Goal: Information Seeking & Learning: Find specific fact

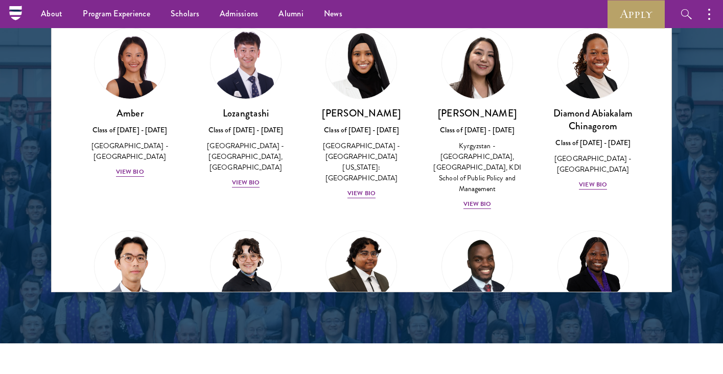
scroll to position [1199, 0]
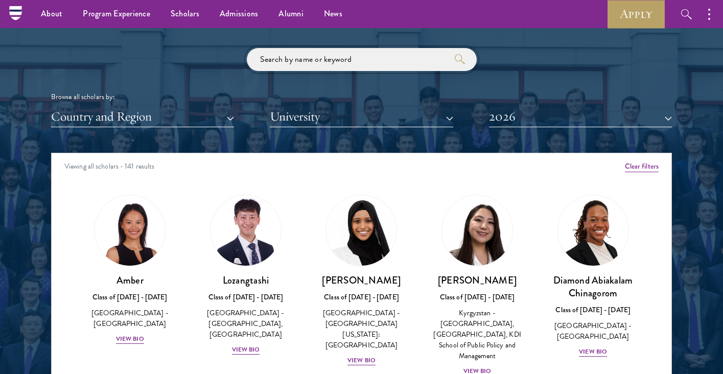
click at [306, 60] on input "search" at bounding box center [362, 59] width 230 height 23
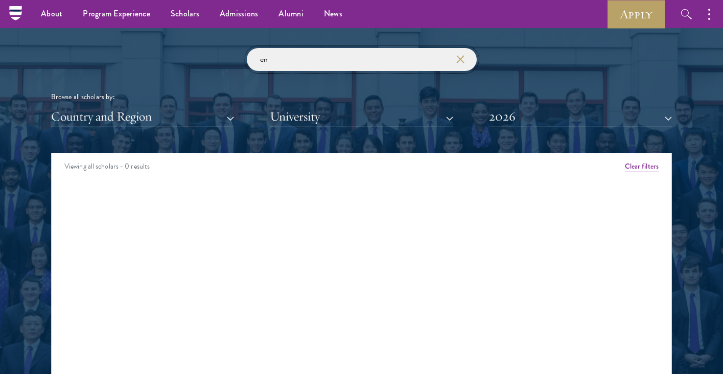
type input "e"
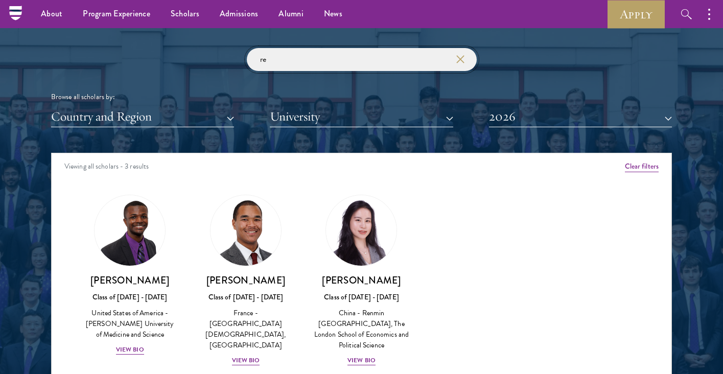
type input "r"
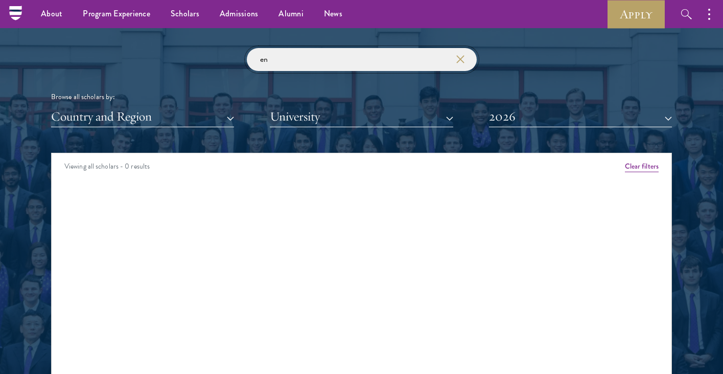
type input "e"
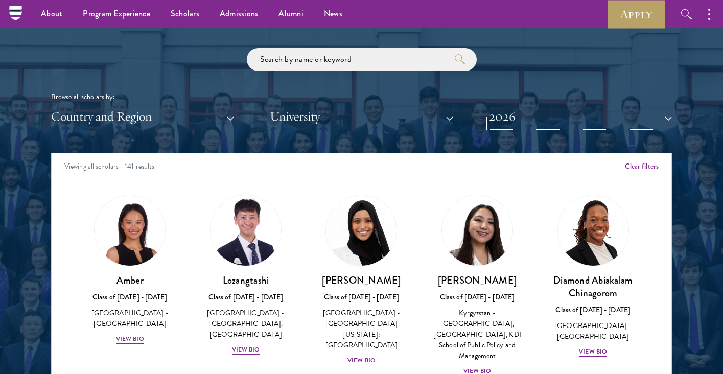
click at [583, 122] on button "2026" at bounding box center [580, 116] width 183 height 21
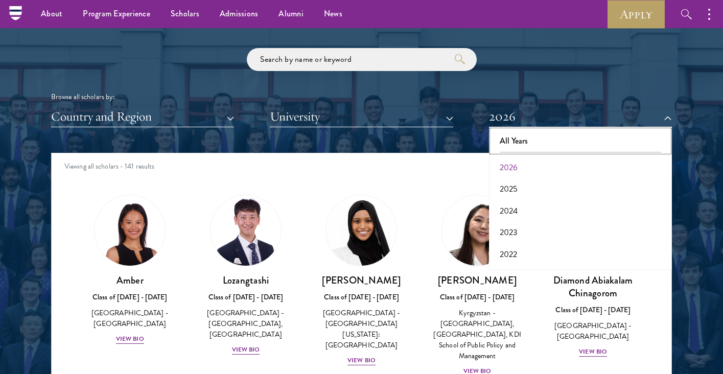
click at [542, 141] on button "All Years" at bounding box center [580, 140] width 177 height 21
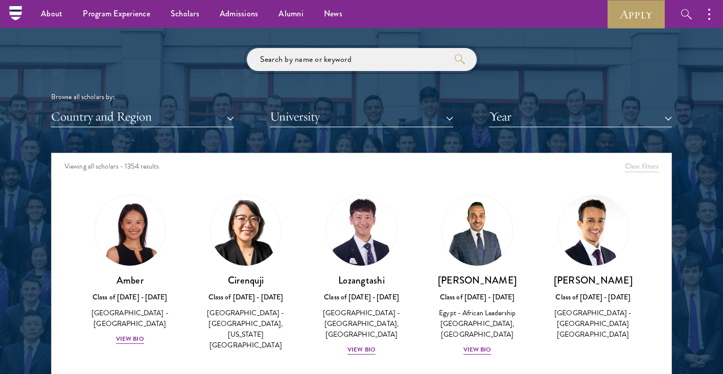
click at [380, 64] on input "search" at bounding box center [362, 59] width 230 height 23
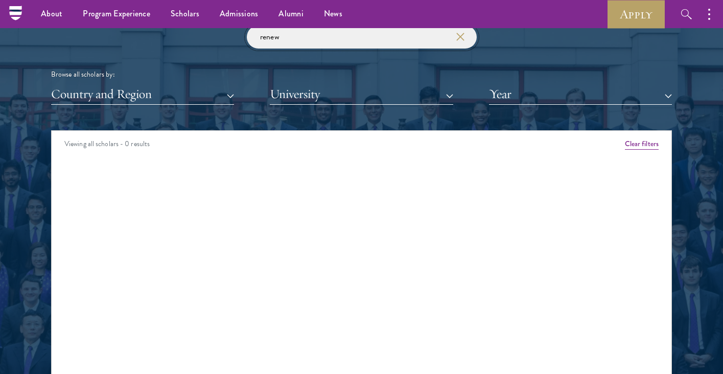
scroll to position [1184, 0]
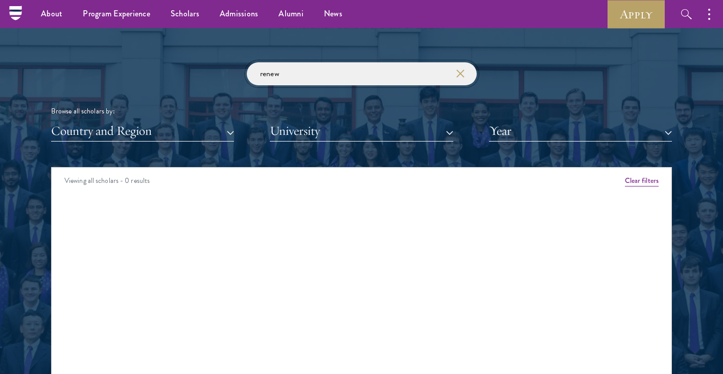
type input "renew"
click at [461, 73] on icon "button" at bounding box center [460, 73] width 8 height 8
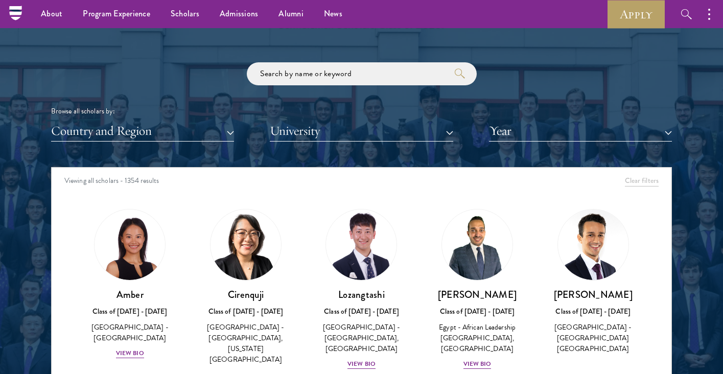
scroll to position [19, 0]
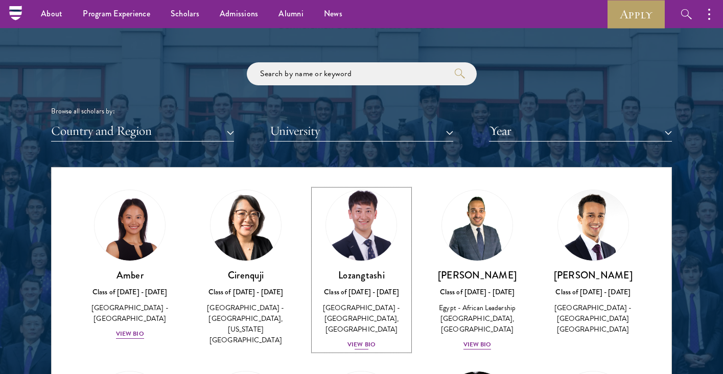
click at [366, 345] on div "View Bio" at bounding box center [361, 345] width 28 height 10
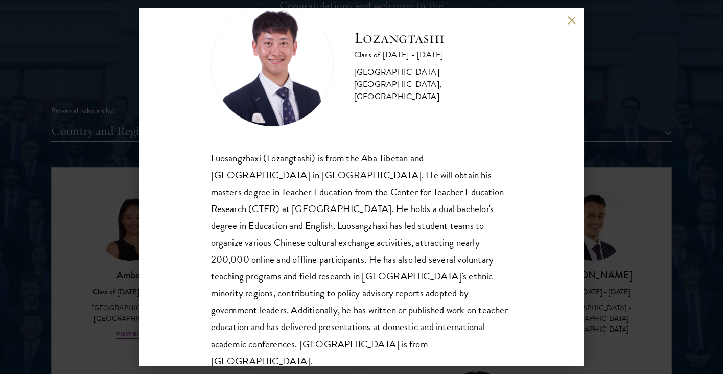
scroll to position [1191, 0]
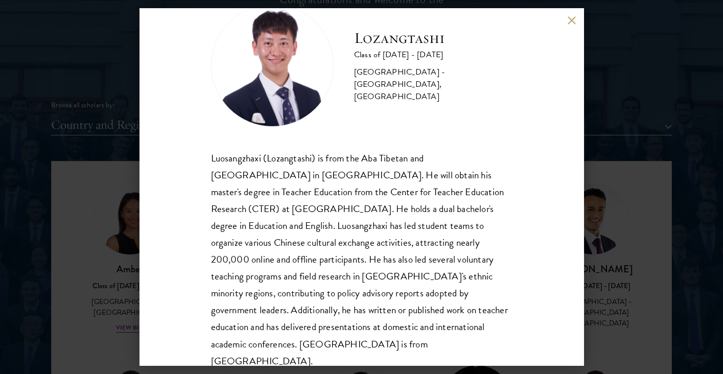
click at [629, 226] on div "Lozangtashi Class of [DATE] - [DATE] [GEOGRAPHIC_DATA] - [GEOGRAPHIC_DATA], [GE…" at bounding box center [361, 187] width 723 height 374
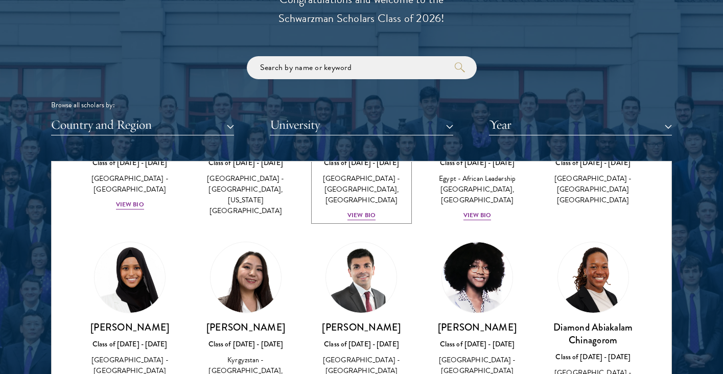
scroll to position [152, 0]
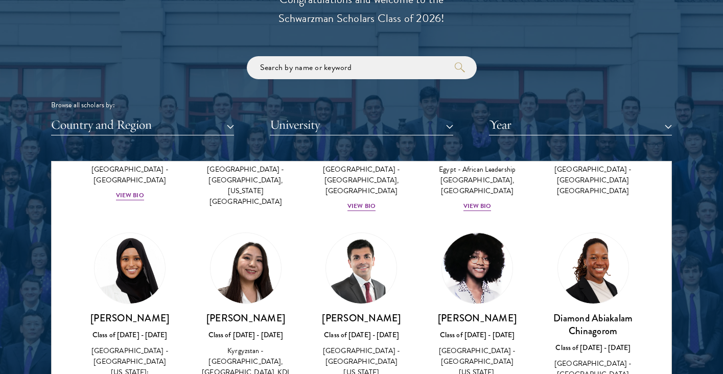
click at [588, 185] on div "[GEOGRAPHIC_DATA] - [GEOGRAPHIC_DATA] [GEOGRAPHIC_DATA]" at bounding box center [593, 180] width 96 height 32
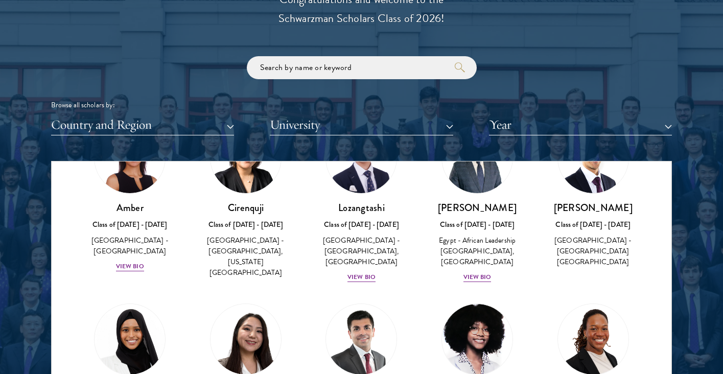
click at [589, 174] on img at bounding box center [593, 158] width 70 height 70
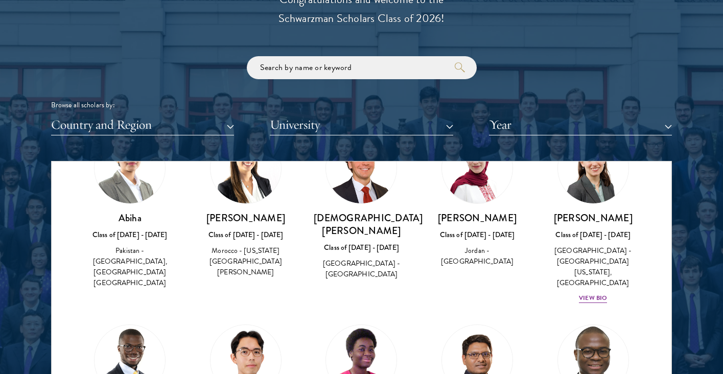
scroll to position [461, 0]
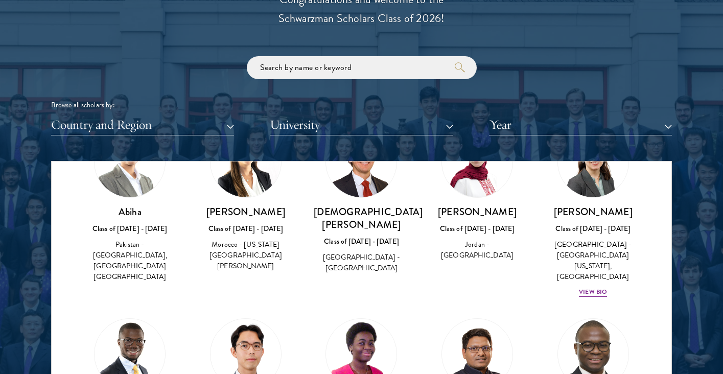
click at [355, 266] on div "[DEMOGRAPHIC_DATA][PERSON_NAME] Class of [DATE] - [DATE] [GEOGRAPHIC_DATA] - [G…" at bounding box center [361, 200] width 116 height 169
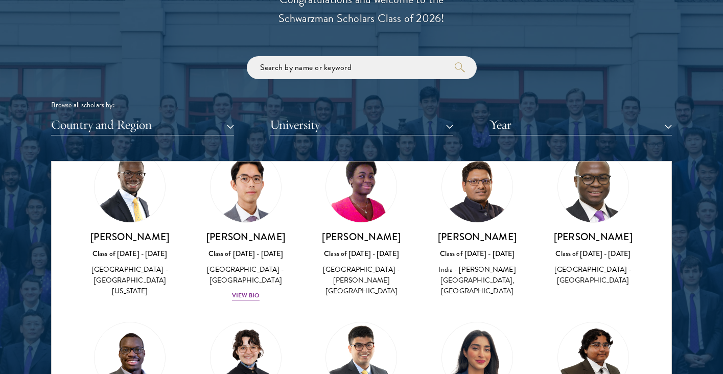
scroll to position [627, 0]
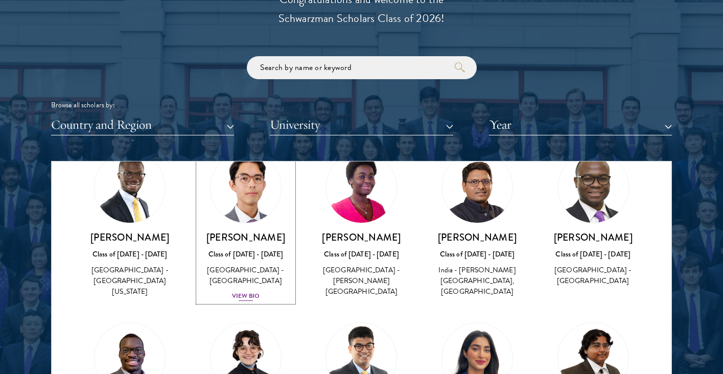
click at [250, 291] on div "View Bio" at bounding box center [246, 296] width 28 height 10
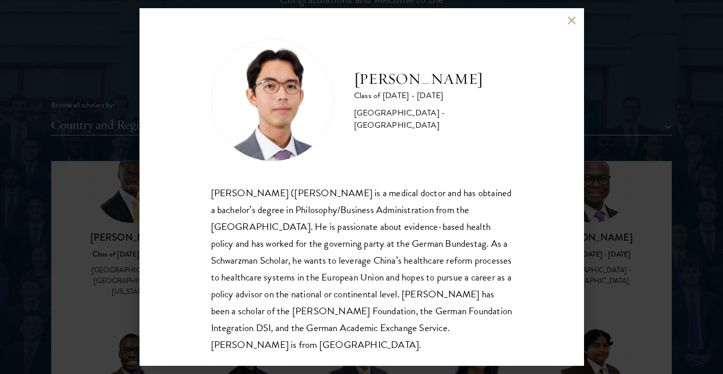
scroll to position [1, 0]
click at [485, 261] on div "[PERSON_NAME] ([PERSON_NAME] is a medical doctor and has obtained a bachelor’s …" at bounding box center [361, 267] width 301 height 169
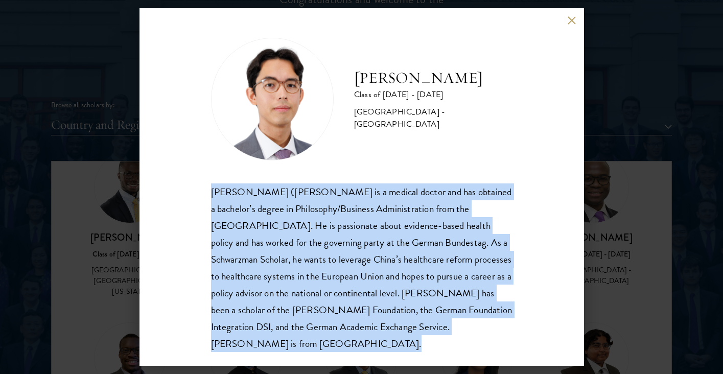
click at [485, 261] on div "[PERSON_NAME] ([PERSON_NAME] is a medical doctor and has obtained a bachelor’s …" at bounding box center [361, 267] width 301 height 169
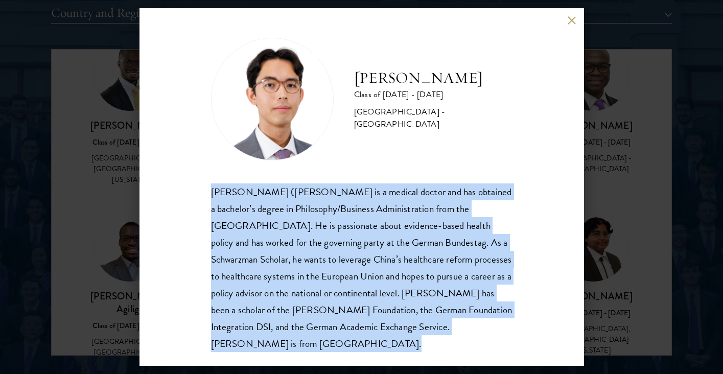
copy body "[PERSON_NAME] ([PERSON_NAME] is a medical doctor and has obtained a bachelor’s …"
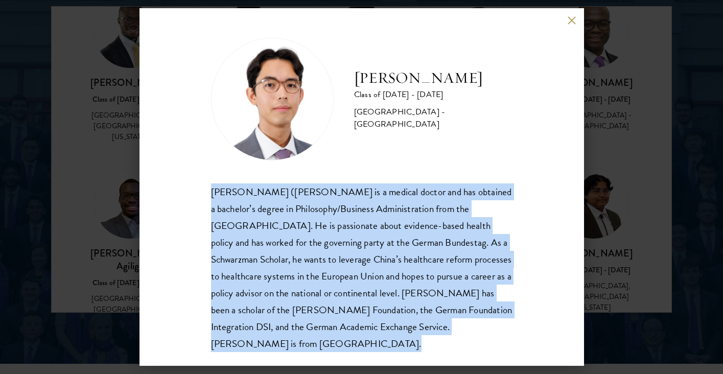
scroll to position [1346, 0]
click at [360, 218] on div "[PERSON_NAME] ([PERSON_NAME] is a medical doctor and has obtained a bachelor’s …" at bounding box center [361, 267] width 301 height 169
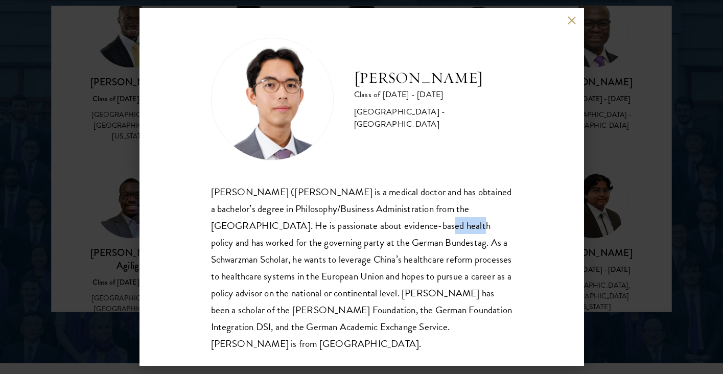
click at [360, 218] on div "[PERSON_NAME] ([PERSON_NAME] is a medical doctor and has obtained a bachelor’s …" at bounding box center [361, 267] width 301 height 169
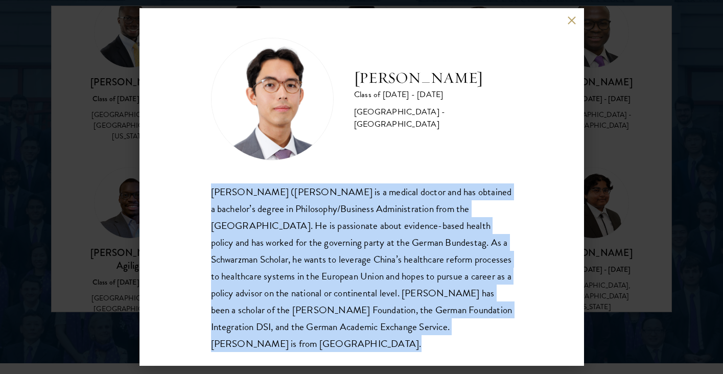
click at [360, 218] on div "[PERSON_NAME] ([PERSON_NAME] is a medical doctor and has obtained a bachelor’s …" at bounding box center [361, 267] width 301 height 169
click at [573, 20] on button at bounding box center [571, 20] width 9 height 9
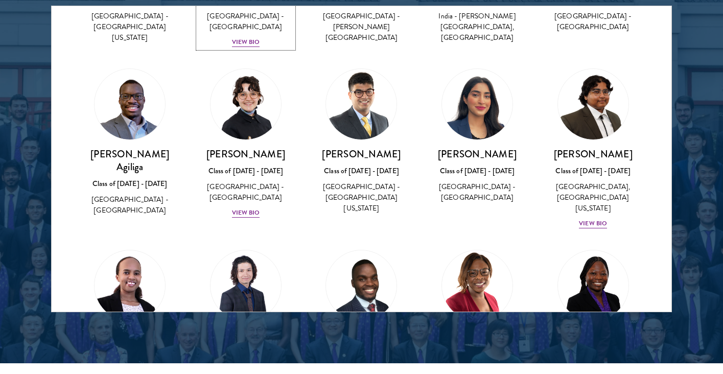
scroll to position [847, 0]
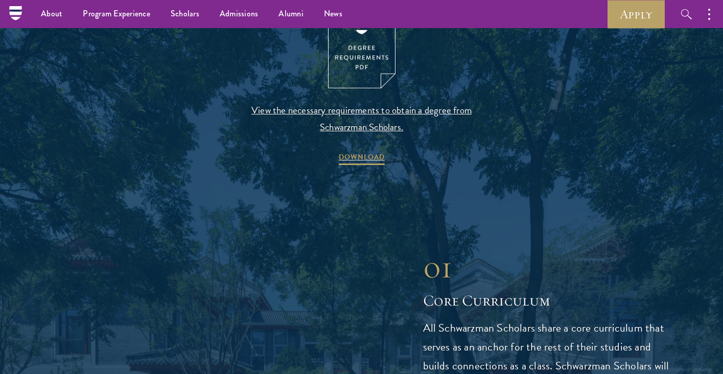
scroll to position [1086, 0]
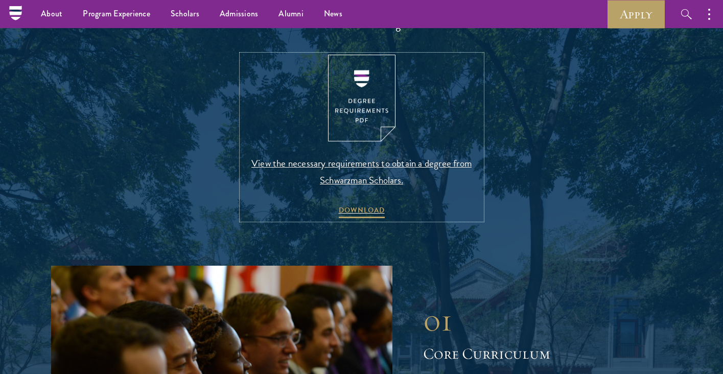
click at [363, 99] on img at bounding box center [361, 98] width 67 height 87
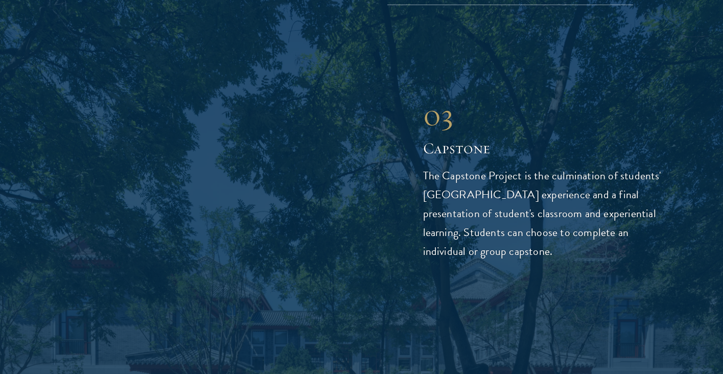
scroll to position [3466, 0]
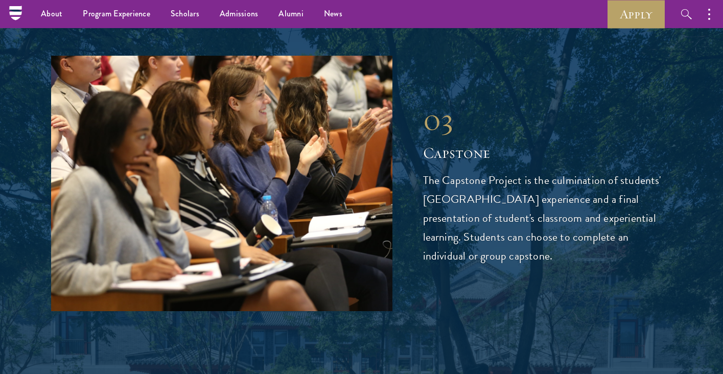
click at [490, 124] on div "03 Capstone The Capstone Project is the culmination of students' Schwarzman Col…" at bounding box center [547, 183] width 249 height 164
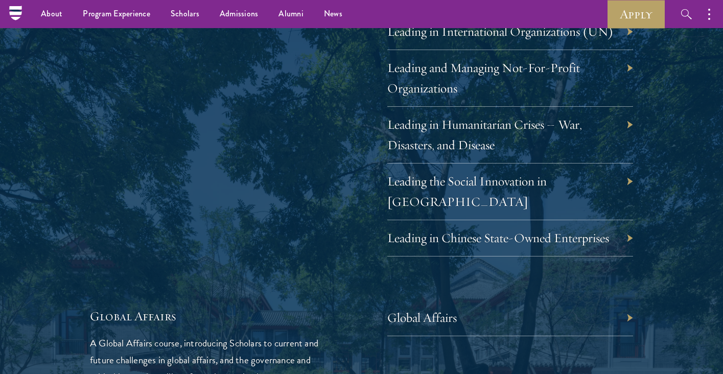
scroll to position [2140, 0]
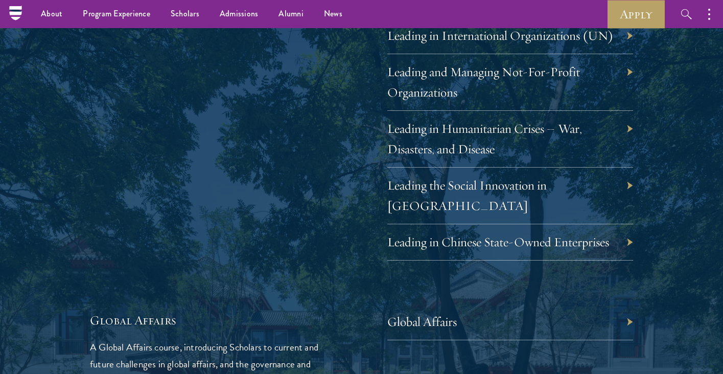
click at [467, 306] on div "Global Affairs" at bounding box center [510, 322] width 246 height 36
click at [444, 314] on link "Global Affairs" at bounding box center [429, 322] width 69 height 16
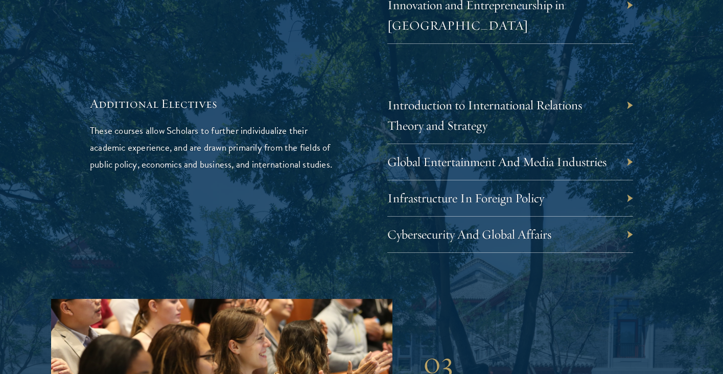
scroll to position [3250, 0]
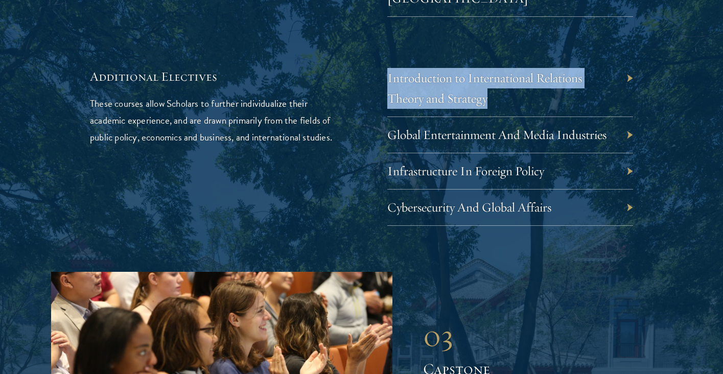
drag, startPoint x: 378, startPoint y: 35, endPoint x: 499, endPoint y: 63, distance: 124.4
click at [499, 68] on div "Additional Electives These courses allow Scholars to further individualize thei…" at bounding box center [361, 147] width 543 height 158
copy link "Introduction to International Relations Theory and Strategy"
click at [565, 70] on link "Introduction to International Relations Theory and Strategy" at bounding box center [492, 88] width 195 height 36
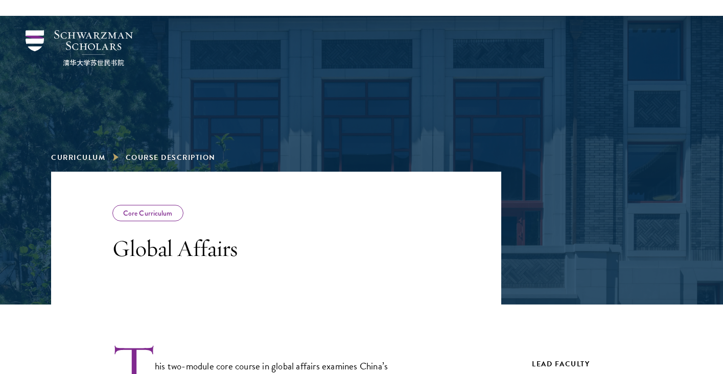
scroll to position [350, 0]
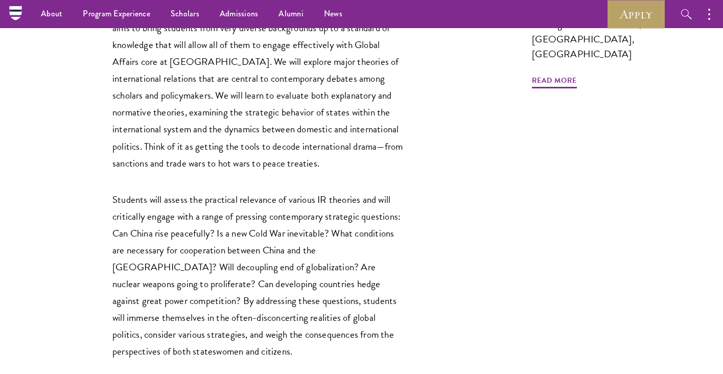
scroll to position [186, 0]
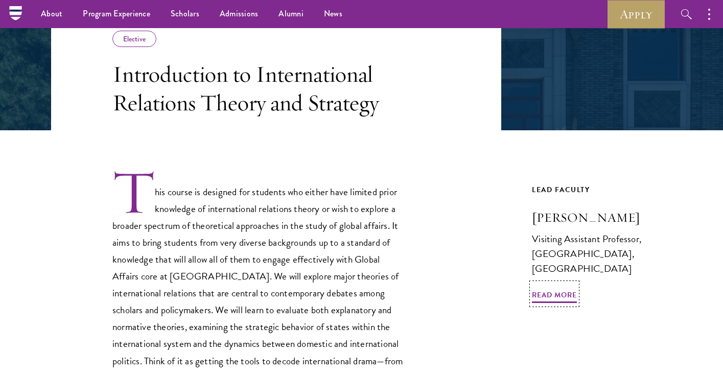
click at [602, 219] on h3 "Vasilis Trigkas" at bounding box center [602, 217] width 140 height 17
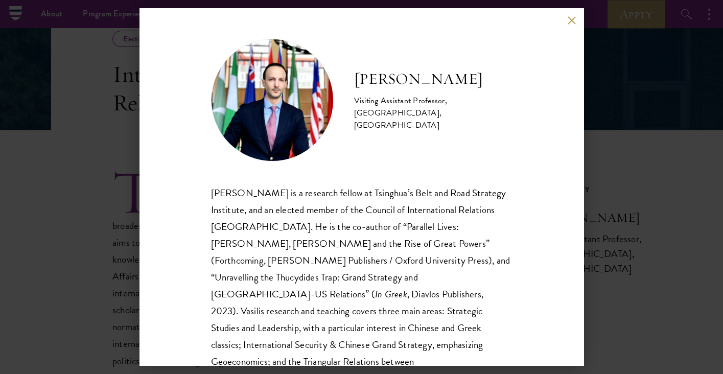
click at [419, 82] on h2 "Vasilis Trigkas" at bounding box center [433, 79] width 158 height 20
copy div "Vasilis Trigkas"
click at [569, 17] on button at bounding box center [571, 20] width 9 height 9
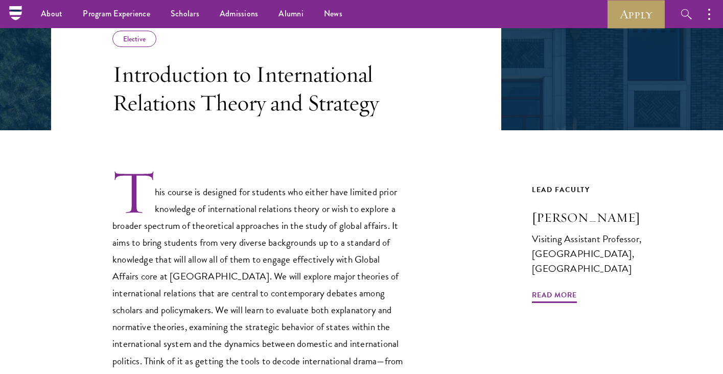
click at [295, 94] on h3 "Introduction to International Relations Theory and Strategy" at bounding box center [257, 88] width 291 height 57
click at [300, 81] on h3 "Introduction to International Relations Theory and Strategy" at bounding box center [257, 88] width 291 height 57
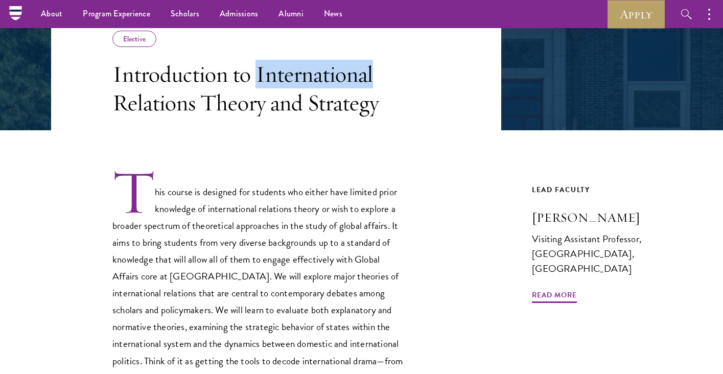
click at [300, 81] on h3 "Introduction to International Relations Theory and Strategy" at bounding box center [257, 88] width 291 height 57
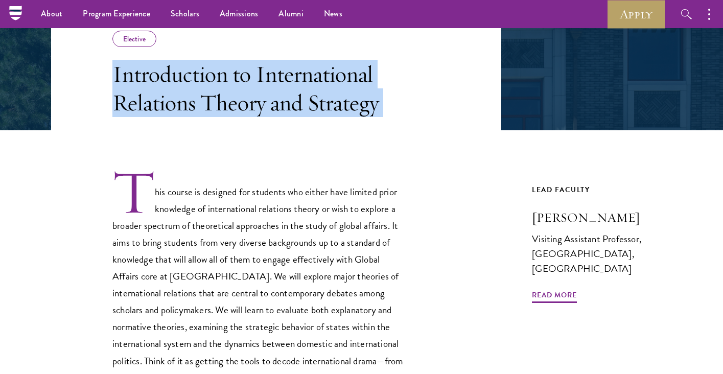
click at [300, 81] on h3 "Introduction to International Relations Theory and Strategy" at bounding box center [257, 88] width 291 height 57
copy div "Introduction to International Relations Theory and Strategy"
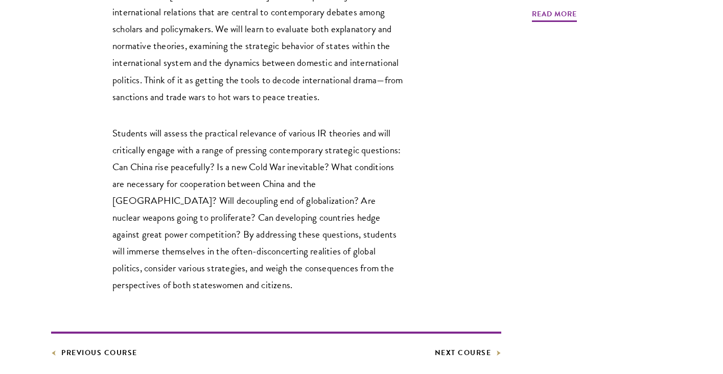
scroll to position [506, 0]
